Goal: Task Accomplishment & Management: Manage account settings

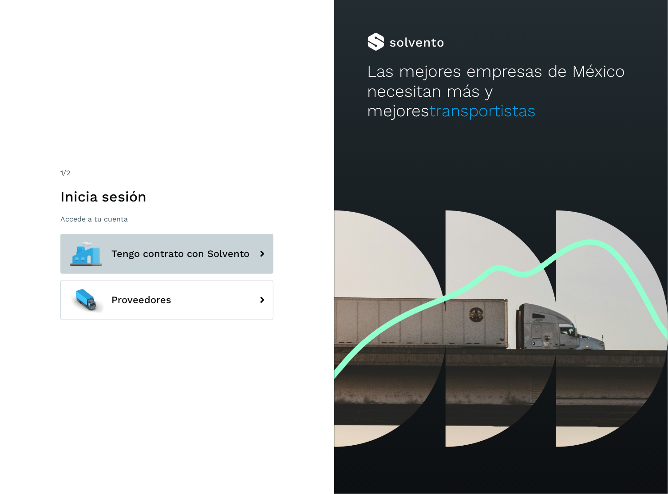
click at [219, 246] on button "Tengo contrato con Solvento" at bounding box center [166, 254] width 213 height 40
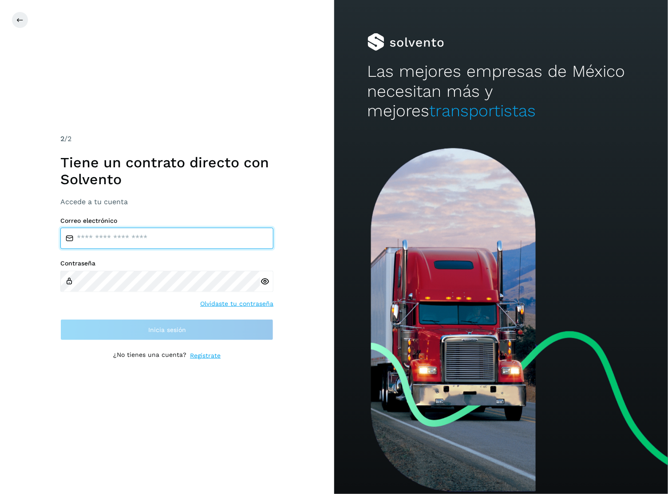
click at [217, 242] on input "email" at bounding box center [166, 238] width 213 height 21
type input "**********"
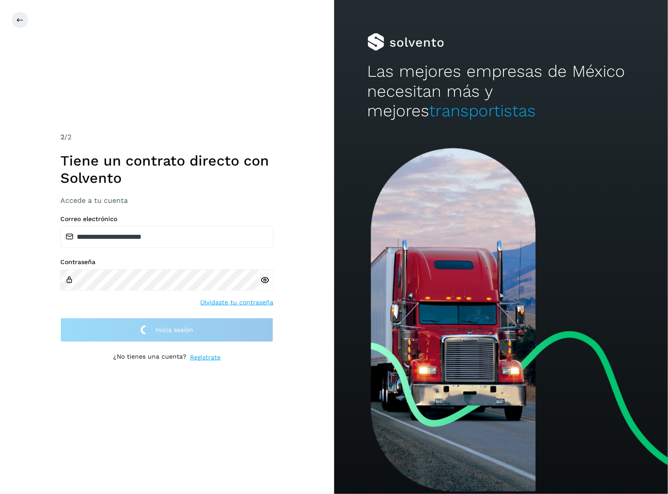
click at [125, 81] on div "**********" at bounding box center [167, 247] width 334 height 494
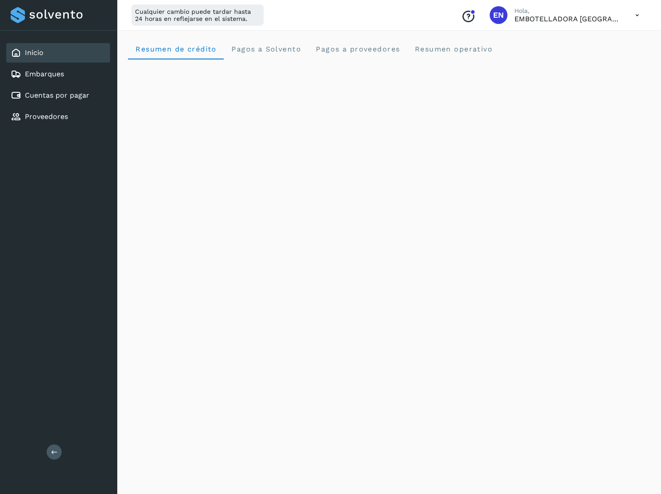
click at [543, 15] on p "EMBOTELLADORA [GEOGRAPHIC_DATA]" at bounding box center [568, 19] width 107 height 8
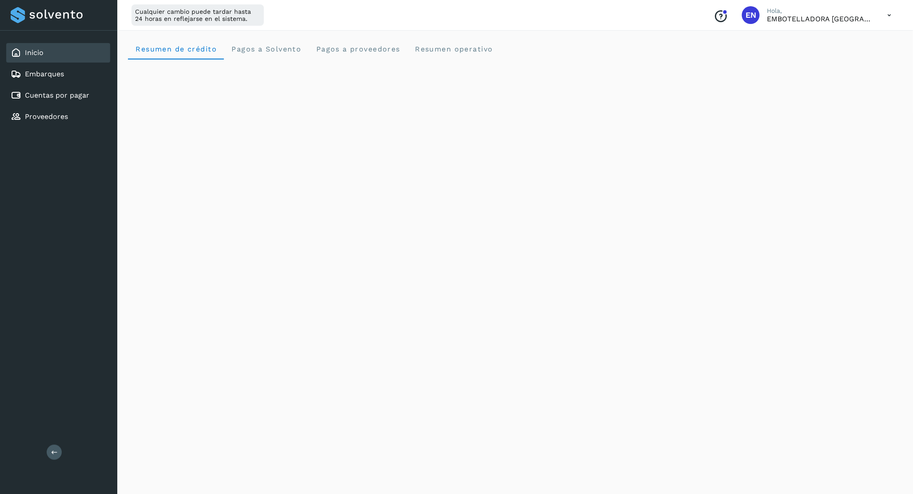
click at [668, 14] on icon at bounding box center [889, 15] width 18 height 18
click at [668, 57] on div "Cerrar sesión" at bounding box center [845, 57] width 106 height 17
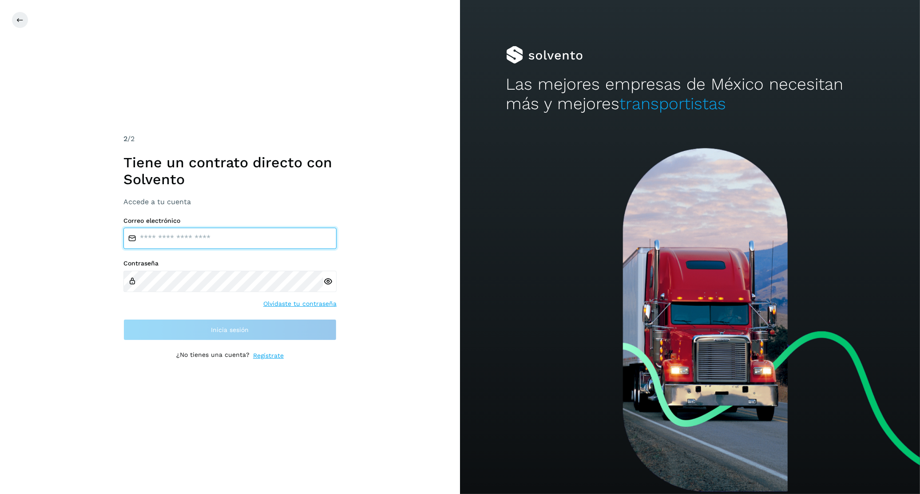
click at [267, 244] on input "email" at bounding box center [229, 238] width 213 height 21
type input "**********"
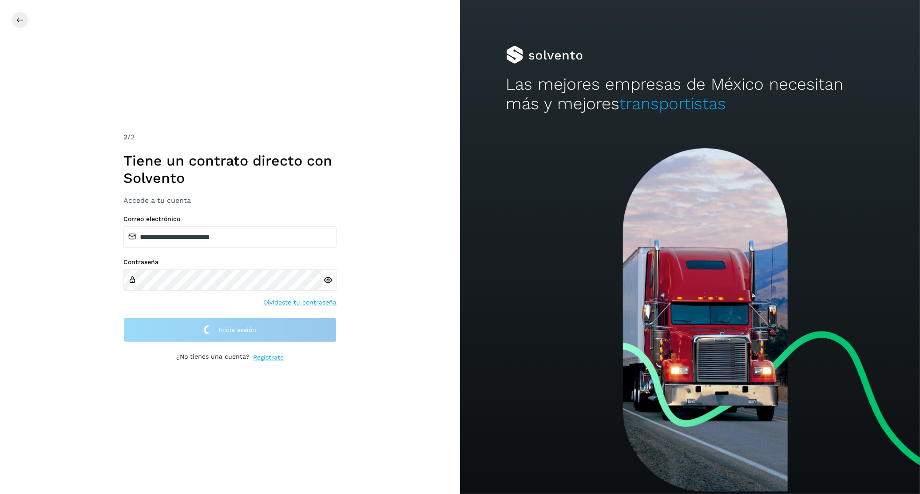
click at [171, 72] on div "**********" at bounding box center [230, 247] width 460 height 494
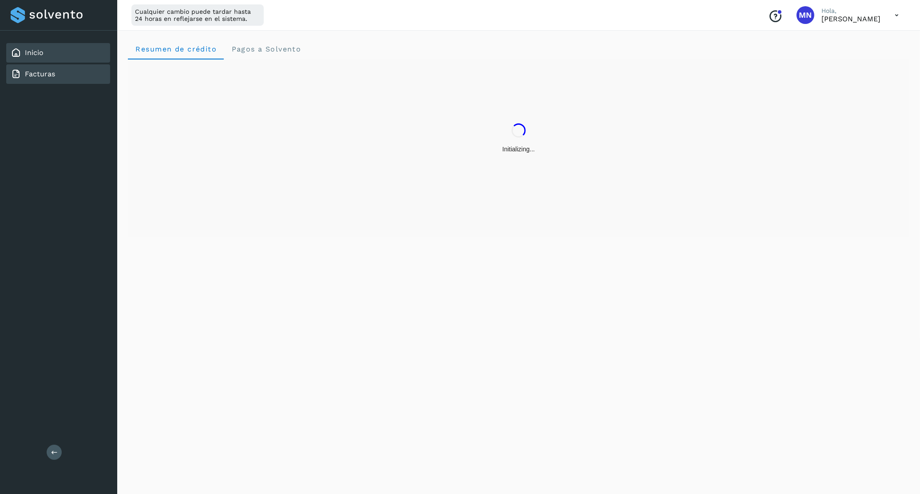
click at [68, 78] on div "Facturas" at bounding box center [58, 74] width 104 height 20
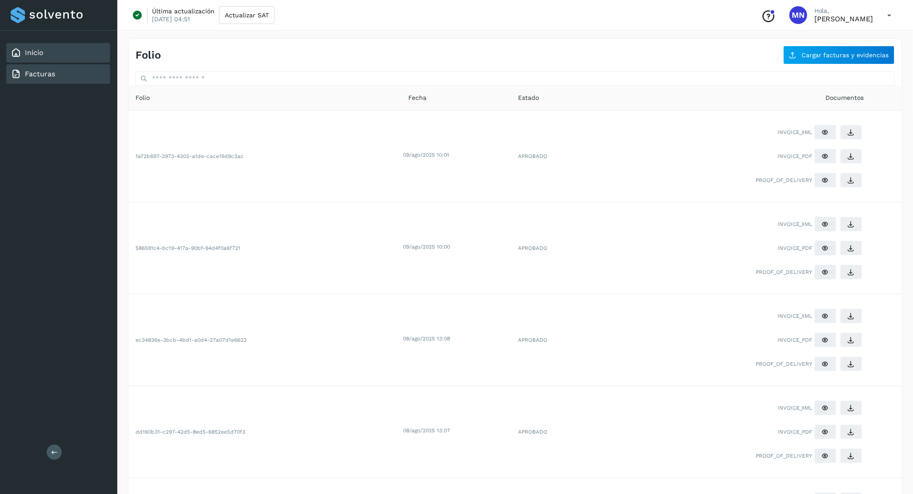
click at [79, 50] on div "Inicio" at bounding box center [58, 53] width 104 height 20
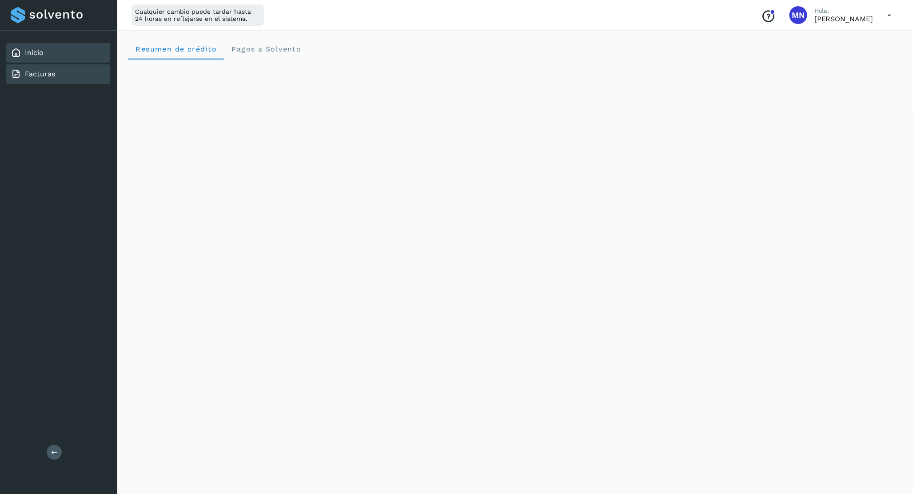
click at [52, 75] on link "Facturas" at bounding box center [40, 74] width 30 height 8
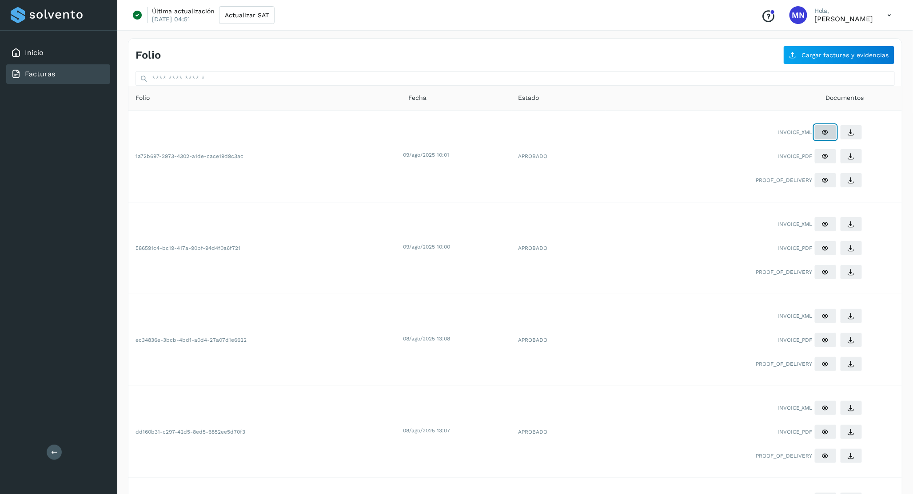
click at [668, 133] on icon at bounding box center [825, 132] width 7 height 7
click at [76, 49] on div "Inicio" at bounding box center [58, 53] width 104 height 20
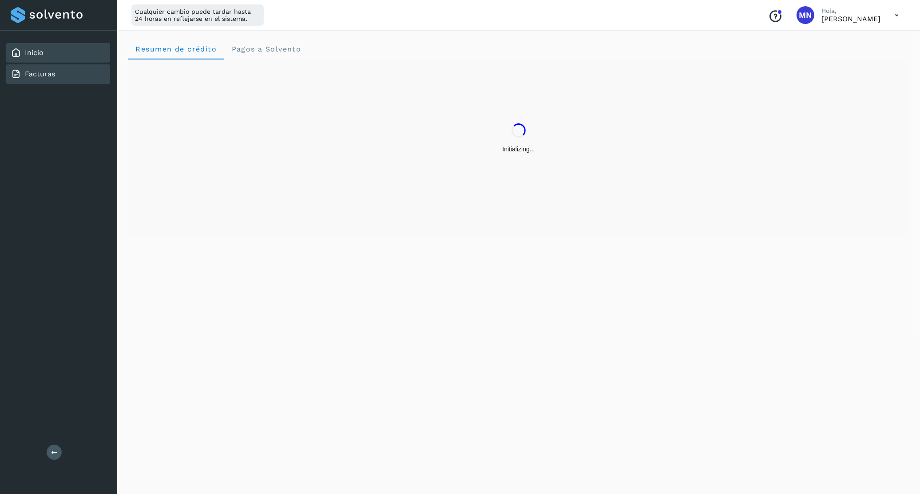
click at [83, 75] on div "Facturas" at bounding box center [58, 74] width 104 height 20
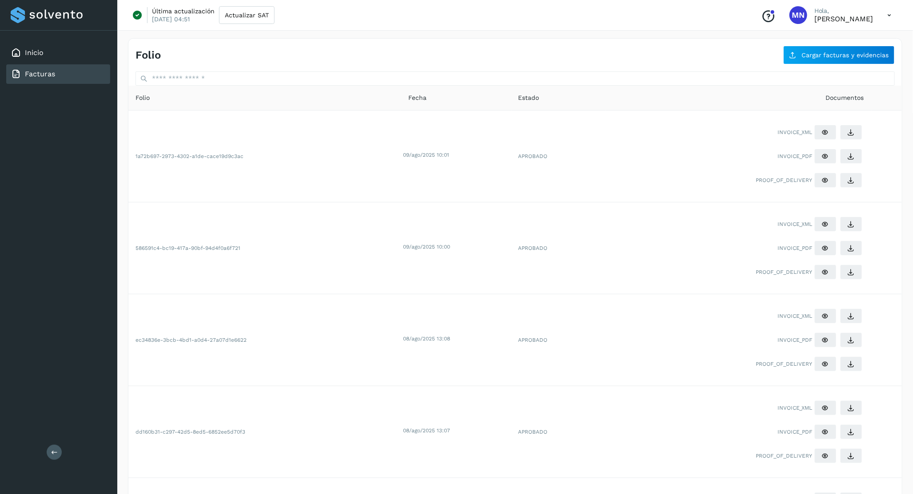
click at [52, 195] on div "Inicio Facturas Salir" at bounding box center [58, 247] width 117 height 494
click at [34, 49] on link "Inicio" at bounding box center [34, 52] width 19 height 8
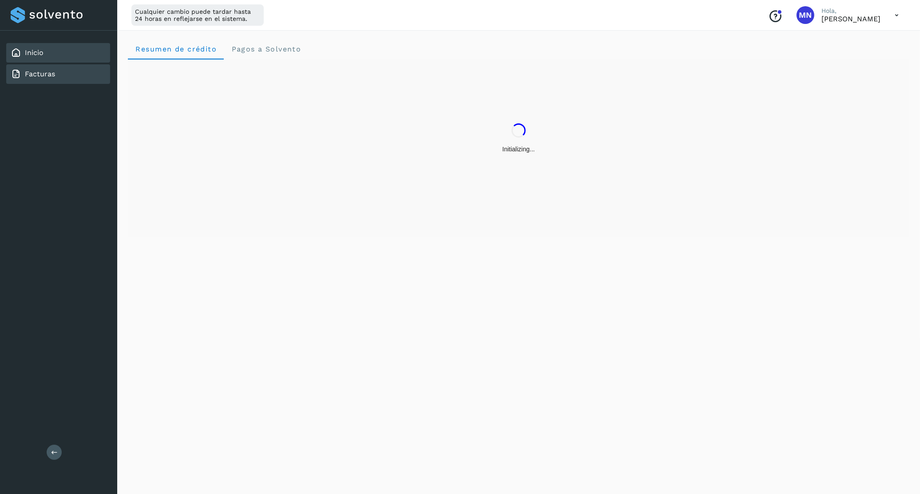
click at [79, 74] on div "Facturas" at bounding box center [58, 74] width 104 height 20
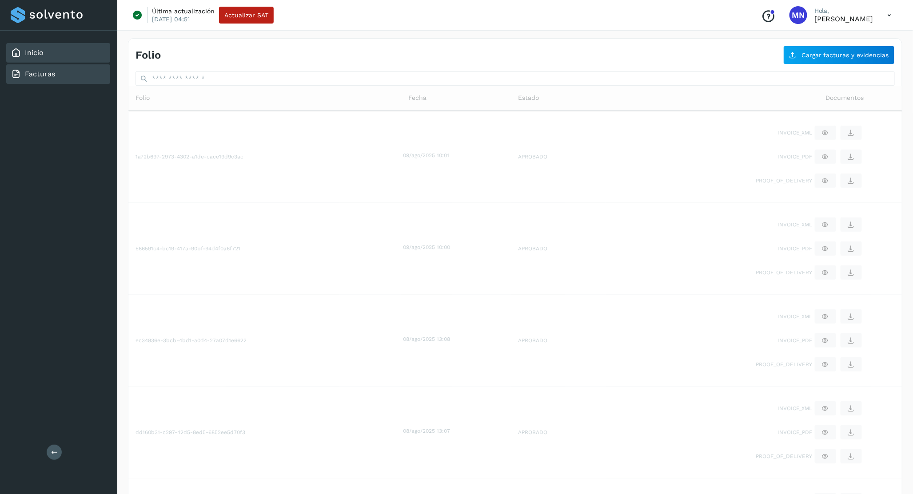
click at [83, 56] on div "Inicio" at bounding box center [58, 53] width 104 height 20
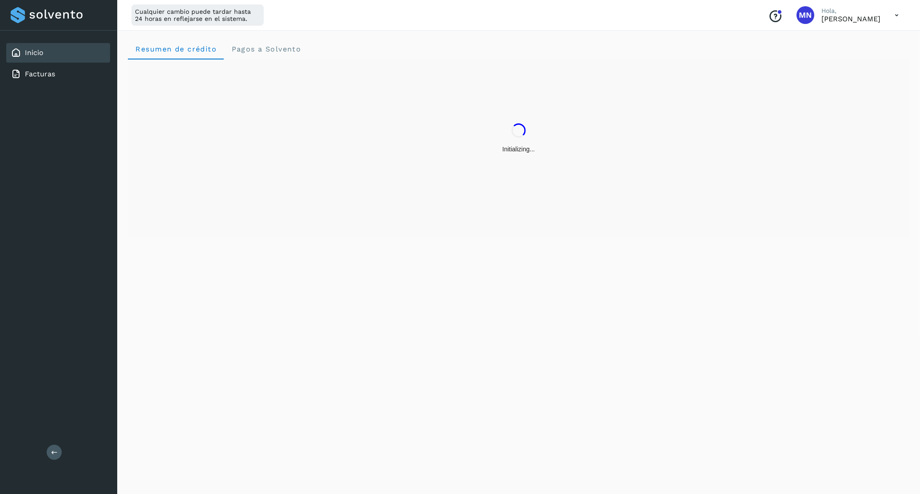
click at [668, 141] on div "Initializing..." at bounding box center [519, 139] width 782 height 158
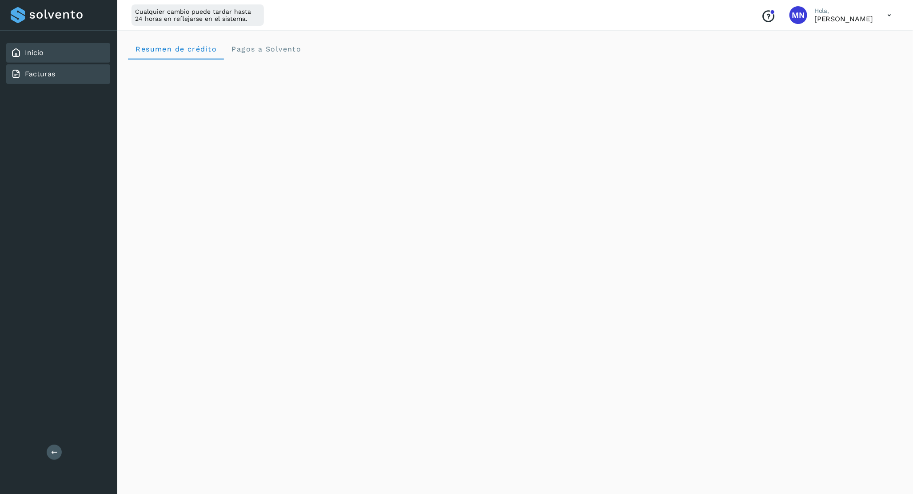
click at [60, 68] on div "Facturas" at bounding box center [58, 74] width 104 height 20
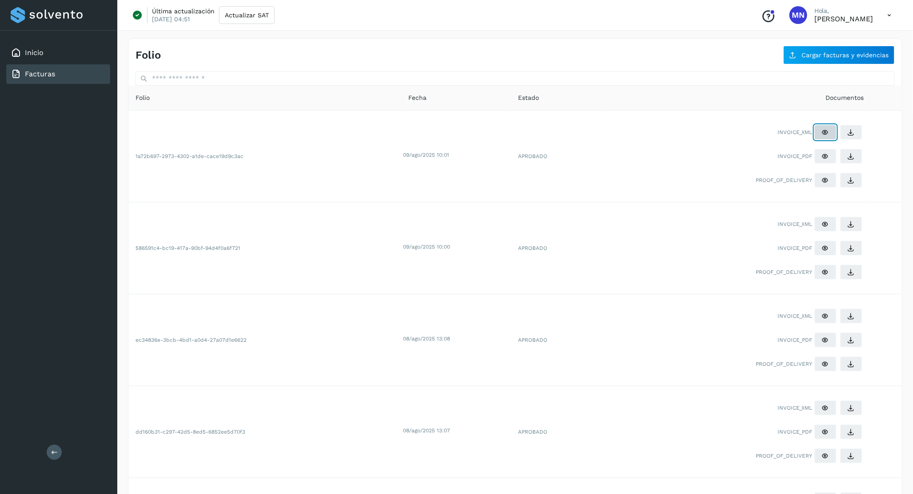
click at [668, 133] on icon at bounding box center [825, 132] width 7 height 7
click at [668, 181] on button at bounding box center [825, 180] width 22 height 15
click at [74, 56] on div "Inicio" at bounding box center [58, 53] width 104 height 20
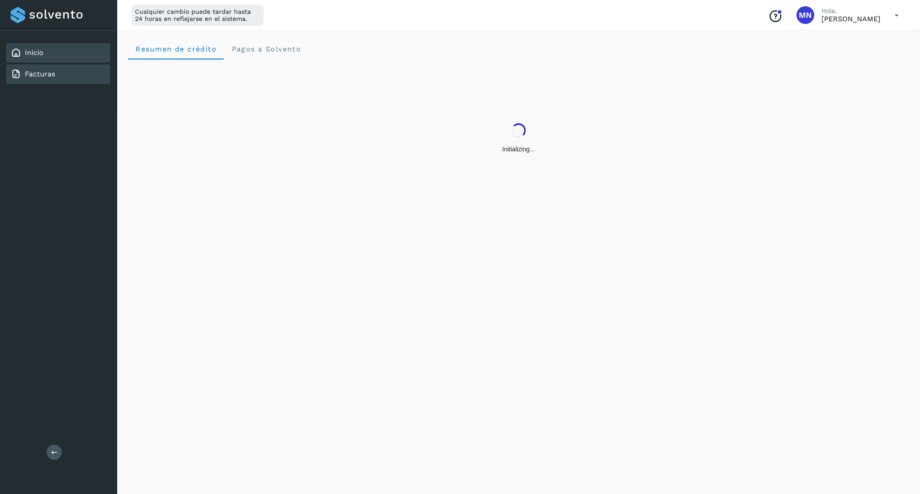
click at [78, 71] on div "Facturas" at bounding box center [58, 74] width 104 height 20
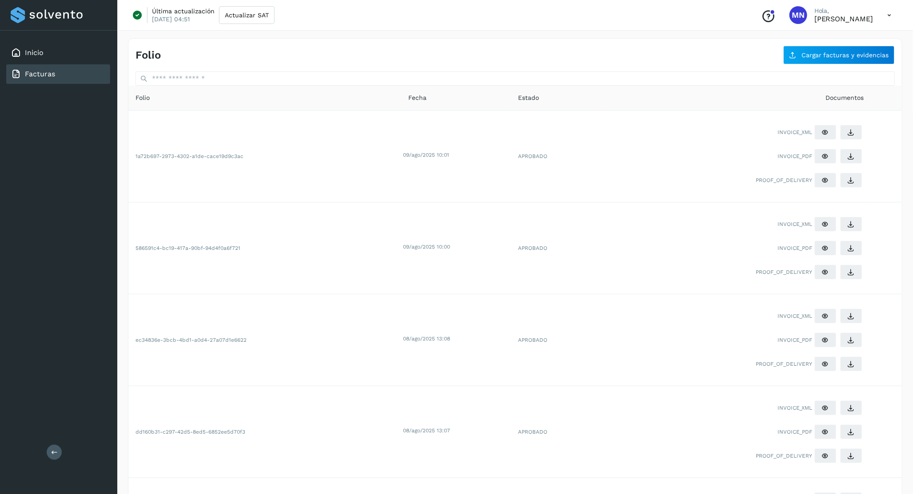
click at [668, 17] on icon at bounding box center [889, 15] width 18 height 18
click at [668, 57] on div "Cerrar sesión" at bounding box center [845, 57] width 106 height 17
